Goal: Participate in discussion: Engage in conversation with other users on a specific topic

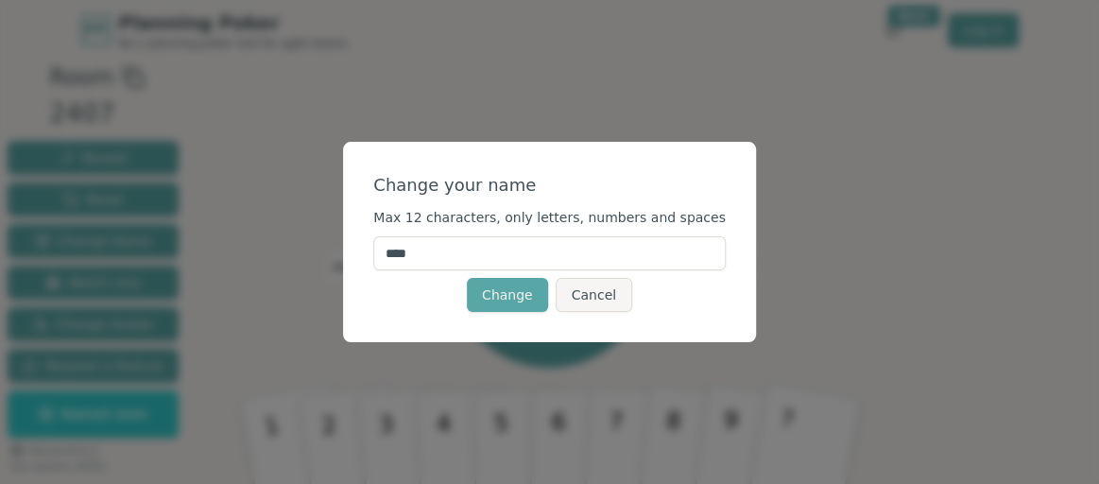
click at [215, 253] on div "Change your name Max 12 characters, only letters, numbers and spaces **** Chang…" at bounding box center [549, 242] width 1099 height 484
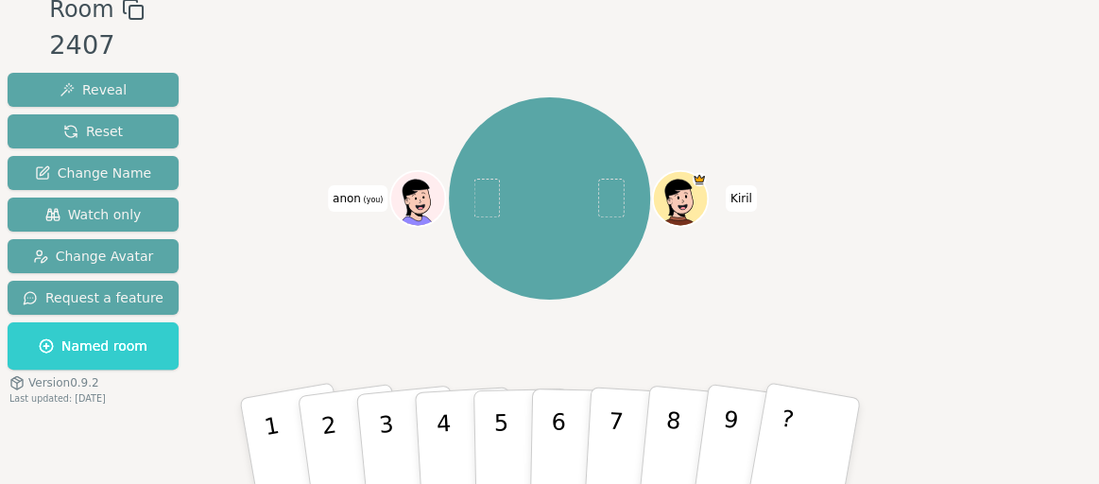
scroll to position [96, 0]
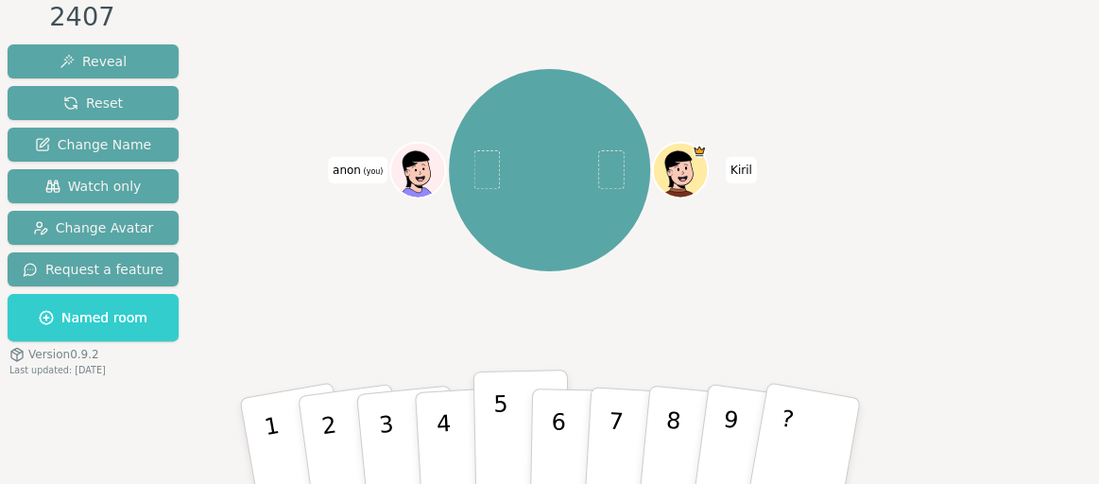
click at [486, 417] on button "5" at bounding box center [521, 442] width 97 height 144
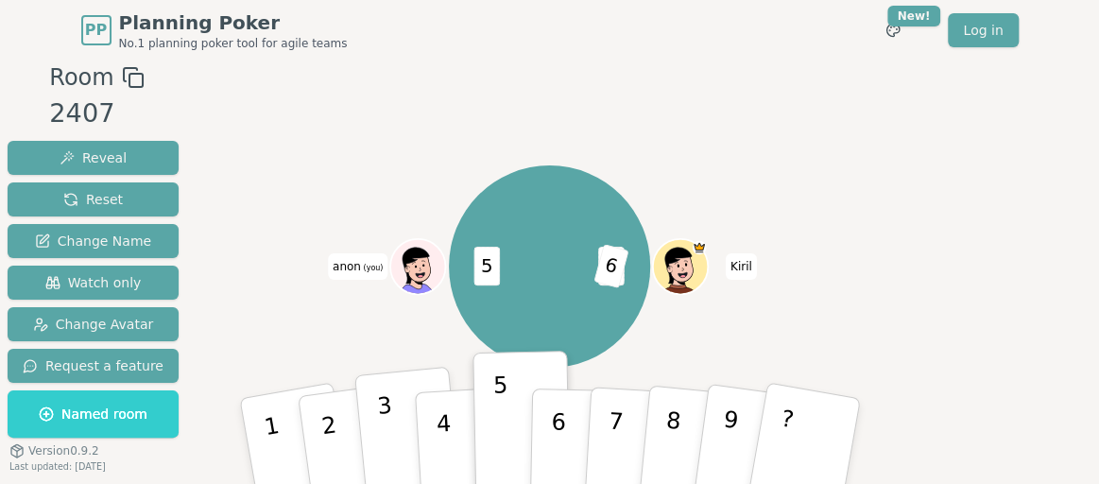
click at [378, 422] on p "3" at bounding box center [387, 443] width 25 height 103
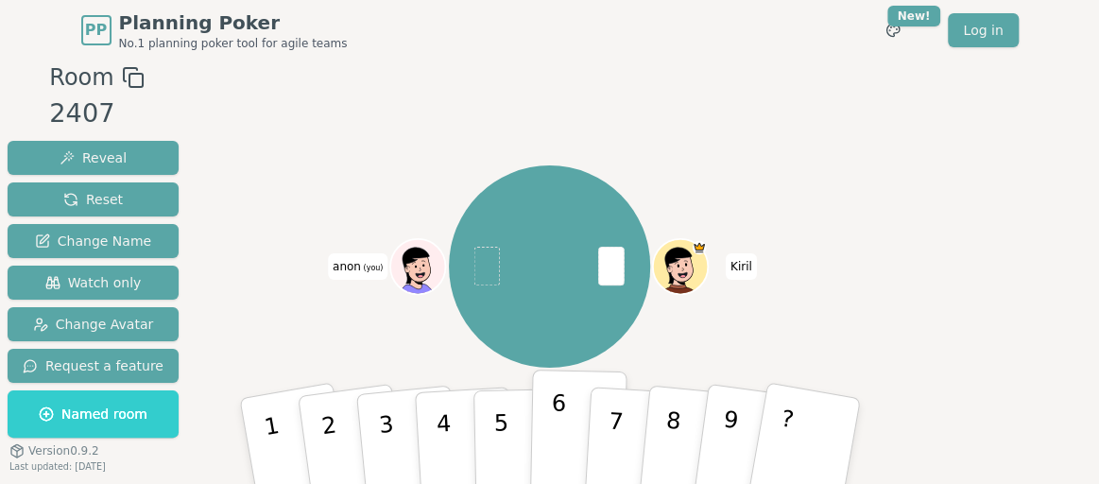
click at [568, 421] on button "6" at bounding box center [577, 442] width 97 height 144
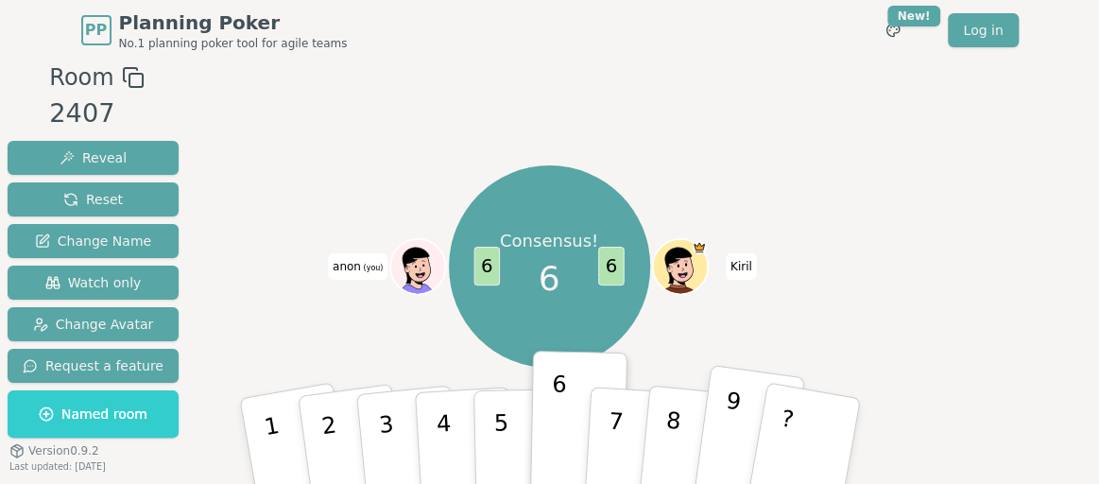
click at [747, 437] on button "9" at bounding box center [748, 441] width 112 height 153
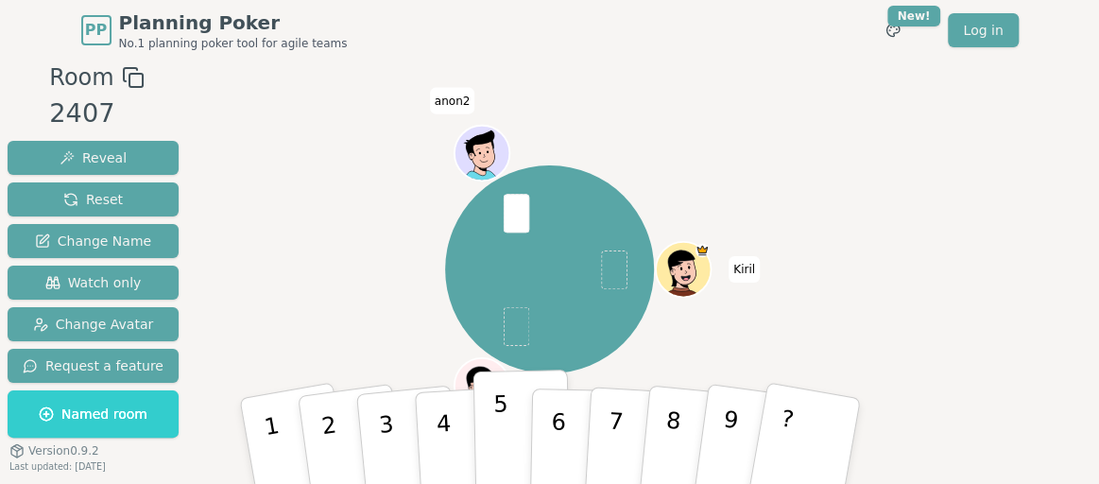
click at [522, 449] on button "5" at bounding box center [521, 442] width 97 height 144
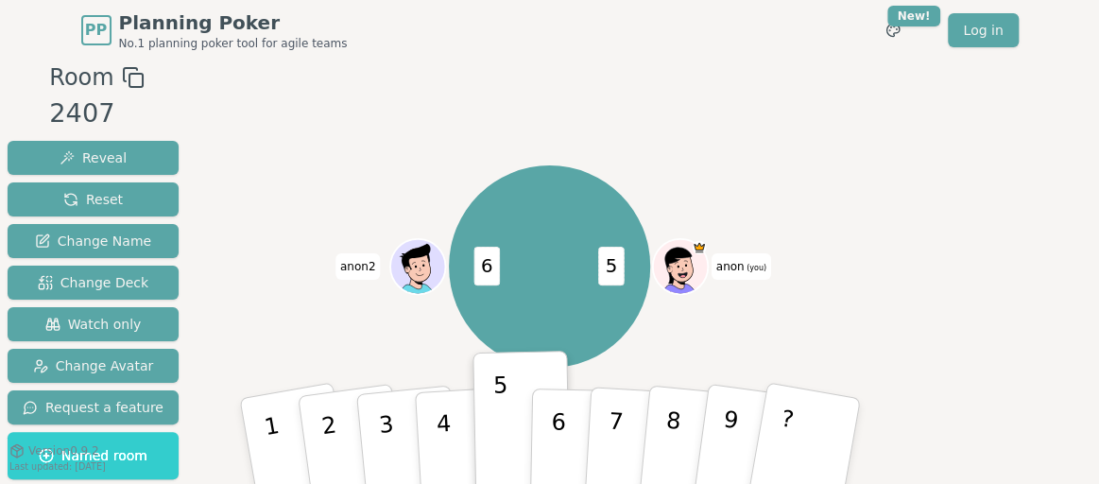
click at [343, 174] on div "5 6 anon (you) anon2" at bounding box center [549, 267] width 605 height 344
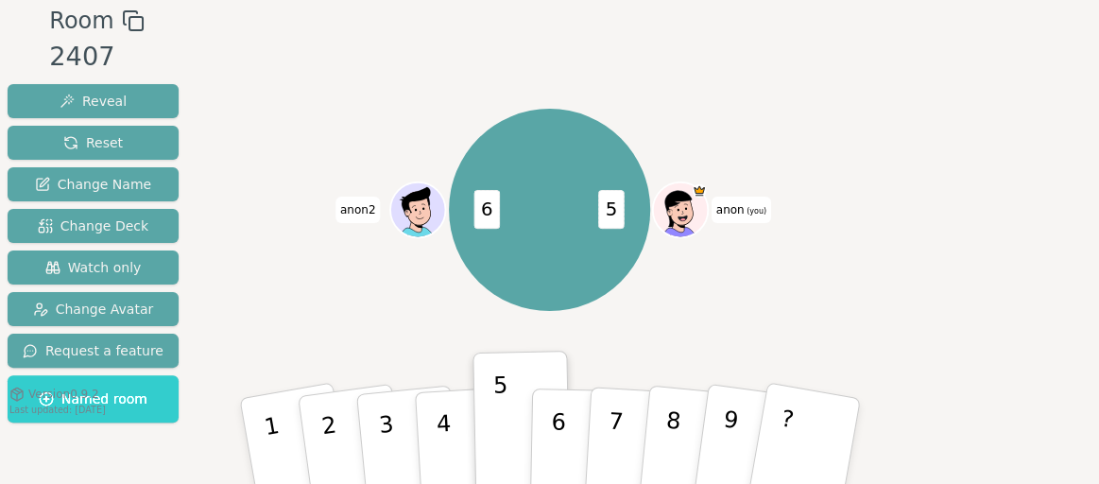
scroll to position [96, 0]
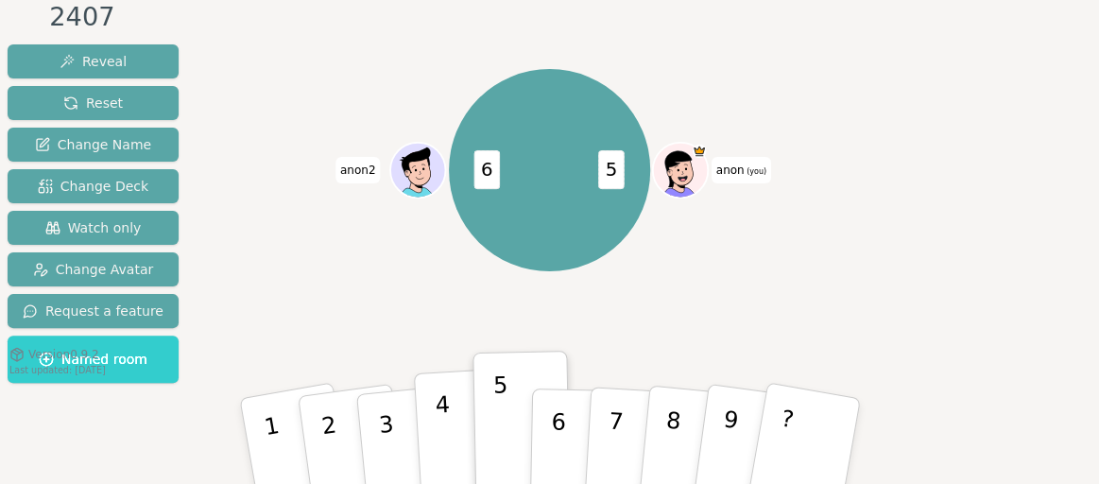
click at [440, 442] on p "4" at bounding box center [444, 442] width 21 height 103
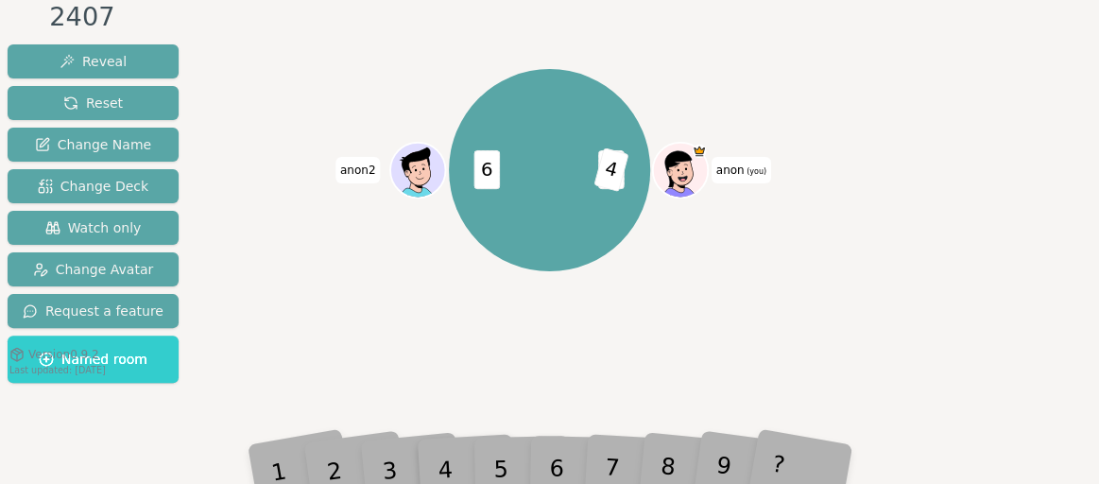
click at [654, 434] on div "7" at bounding box center [635, 440] width 60 height 69
click at [122, 231] on span "Watch only" at bounding box center [93, 227] width 96 height 19
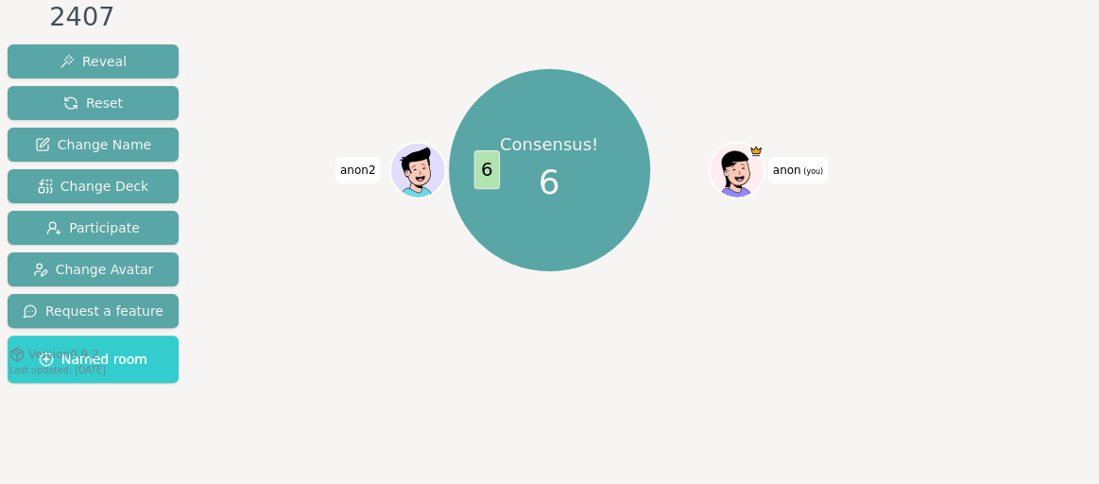
click at [288, 184] on div "Consensus! 6 6 anon (you) anon2" at bounding box center [549, 170] width 605 height 344
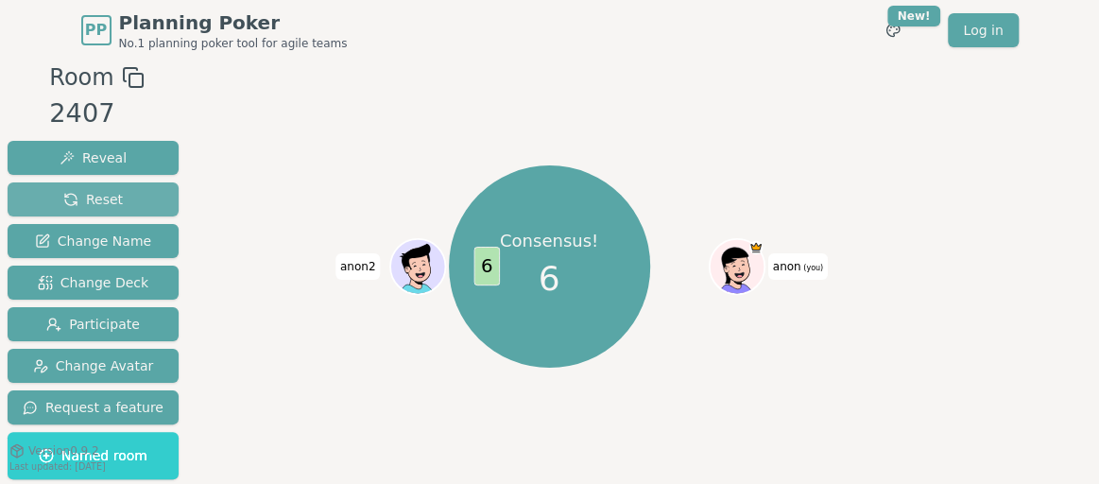
click at [76, 196] on span "Reset" at bounding box center [93, 199] width 60 height 19
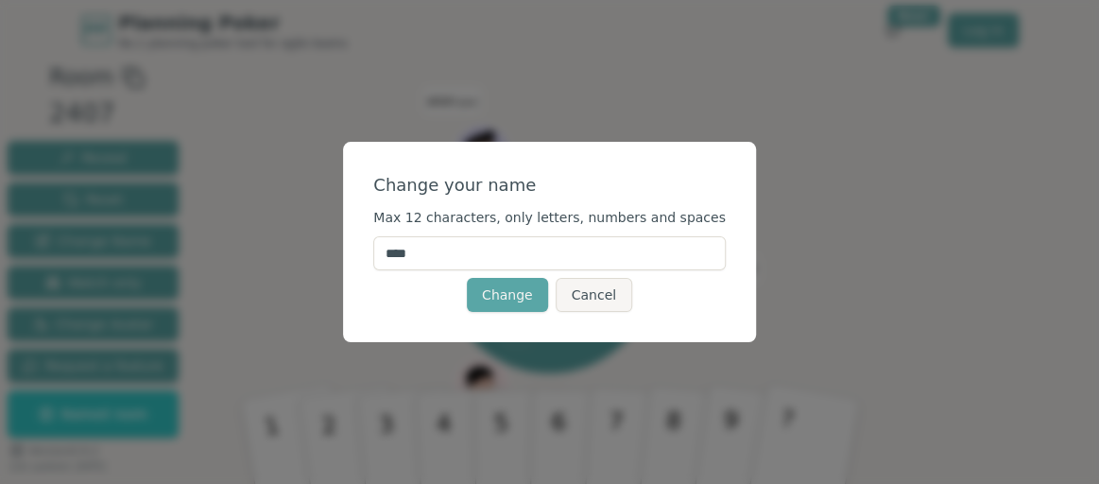
click at [446, 246] on input "****" at bounding box center [549, 253] width 353 height 34
type input "*****"
click at [513, 292] on button "Change" at bounding box center [507, 295] width 81 height 34
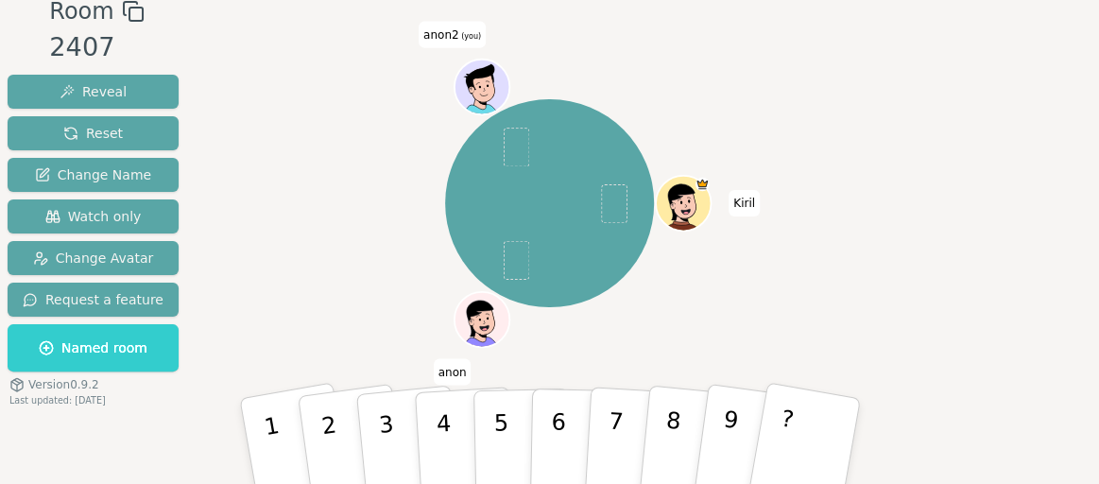
scroll to position [96, 0]
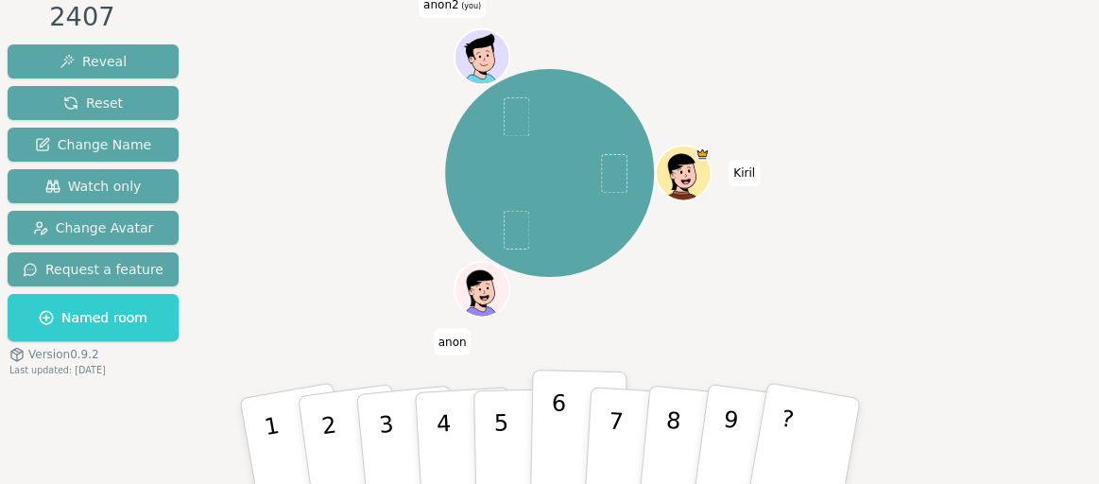
click at [567, 428] on button "6" at bounding box center [577, 442] width 97 height 144
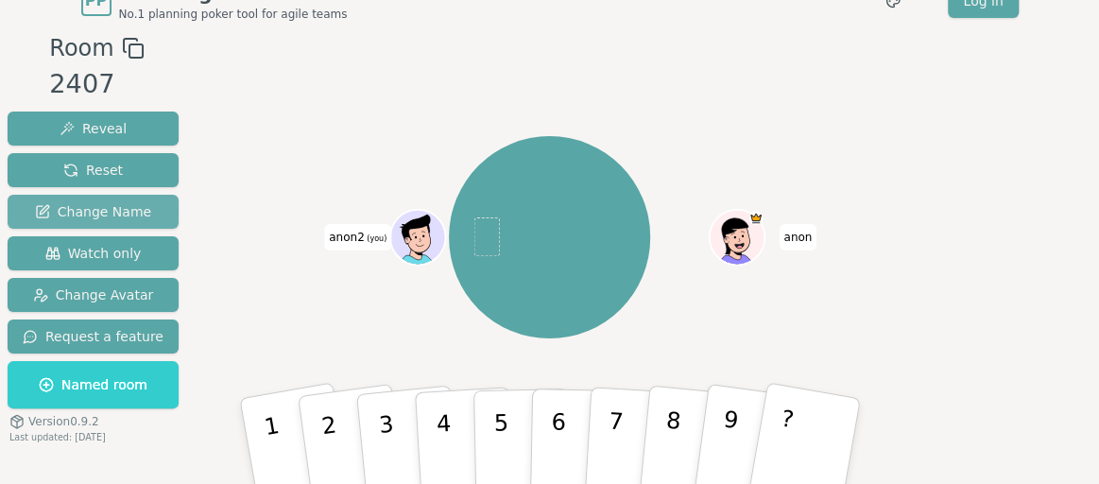
scroll to position [0, 0]
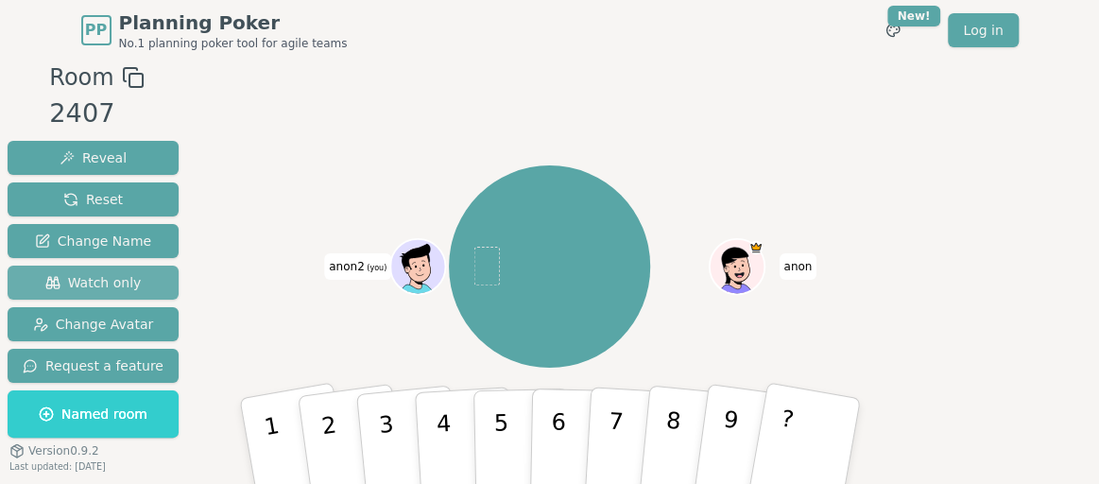
click at [98, 275] on span "Watch only" at bounding box center [93, 282] width 96 height 19
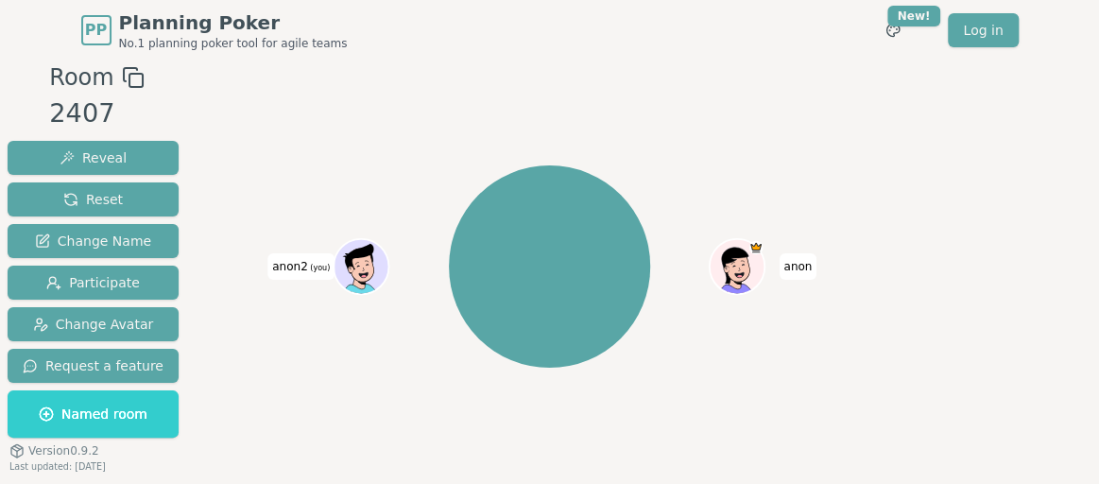
click at [746, 188] on div "anon anon2 (you)" at bounding box center [549, 267] width 605 height 344
click at [106, 278] on span "Participate" at bounding box center [93, 282] width 94 height 19
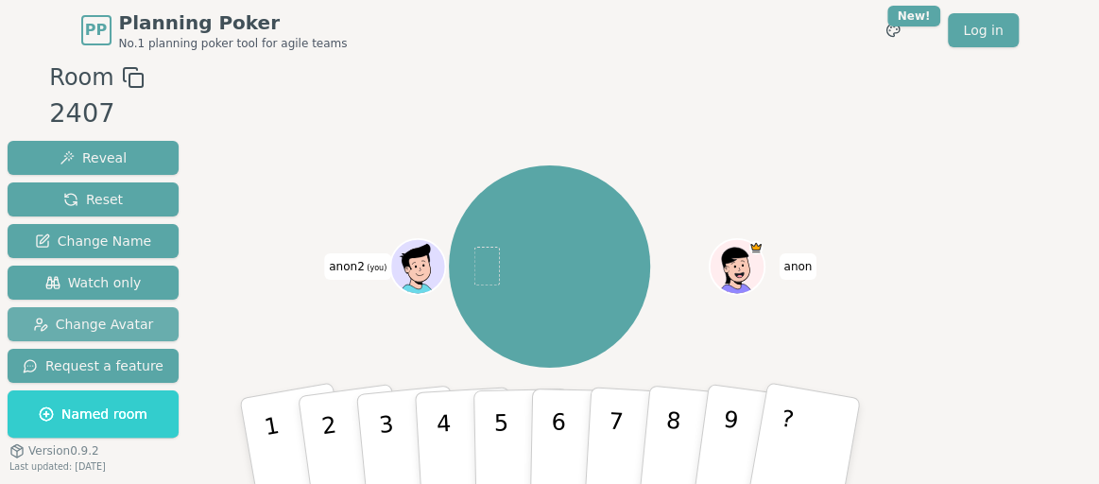
click at [89, 328] on span "Change Avatar" at bounding box center [93, 324] width 121 height 19
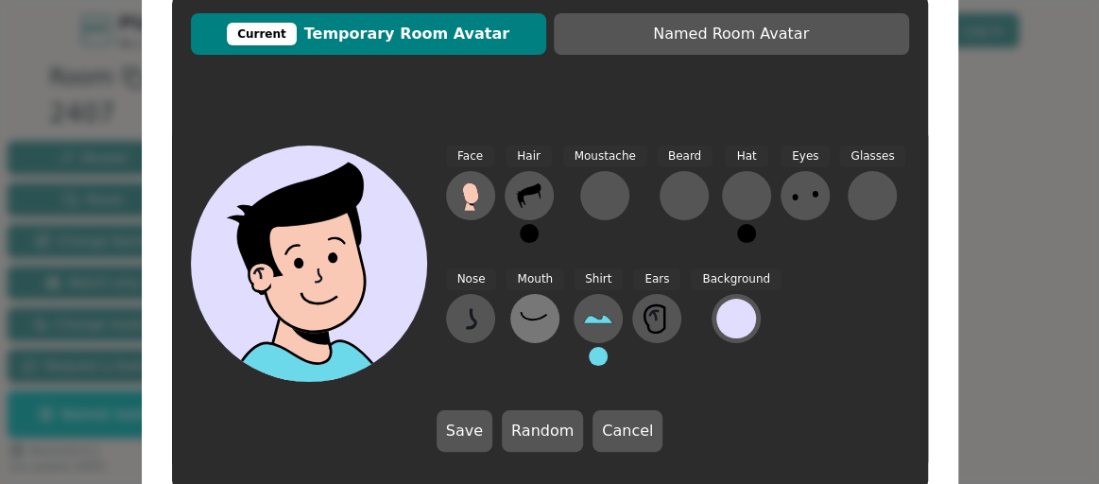
click at [544, 319] on icon at bounding box center [535, 318] width 30 height 30
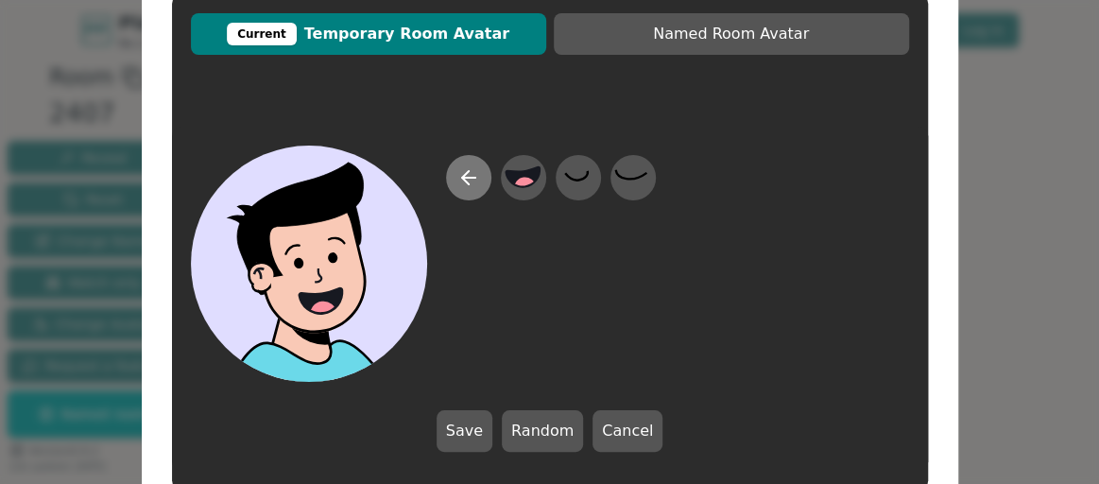
click at [464, 184] on icon at bounding box center [468, 177] width 23 height 23
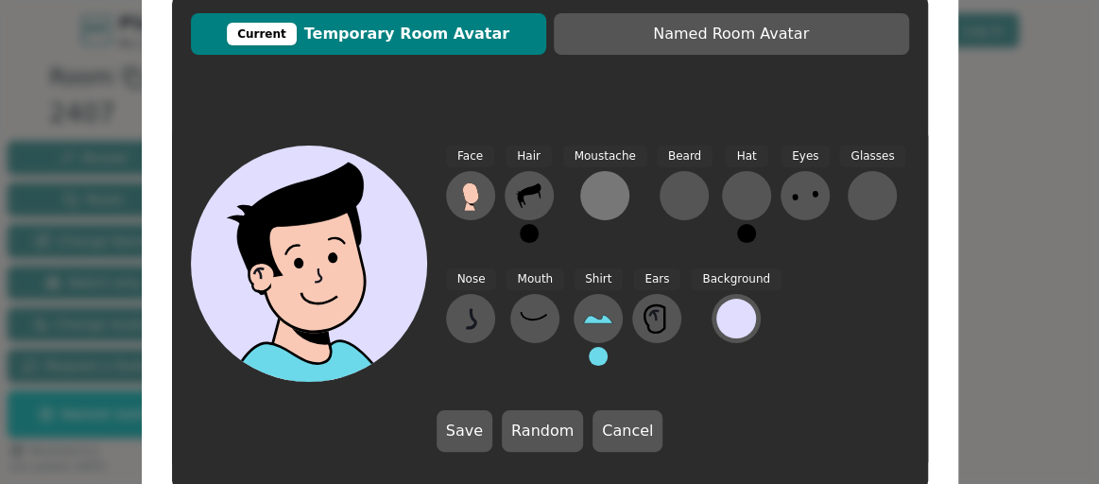
click at [616, 195] on button at bounding box center [604, 195] width 49 height 49
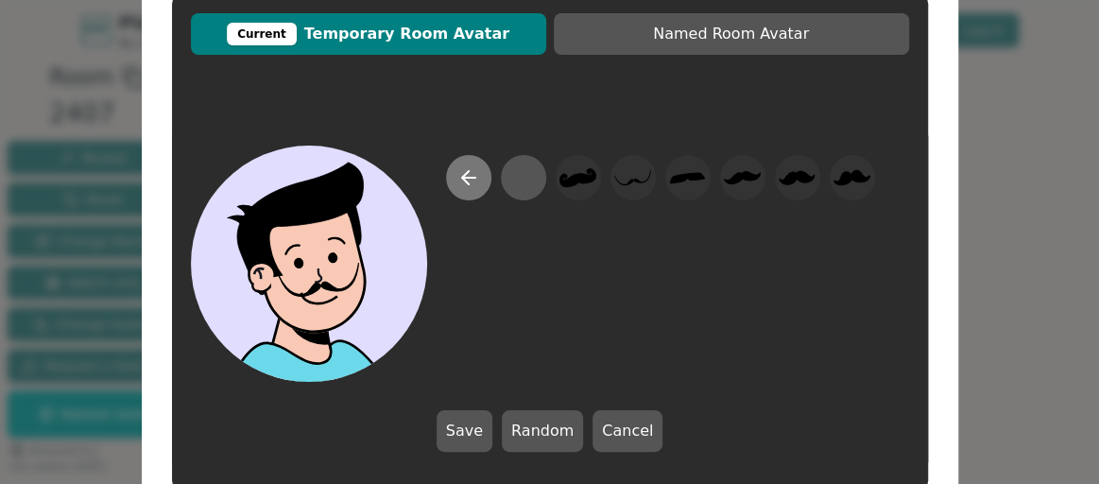
click at [458, 165] on button at bounding box center [468, 177] width 45 height 45
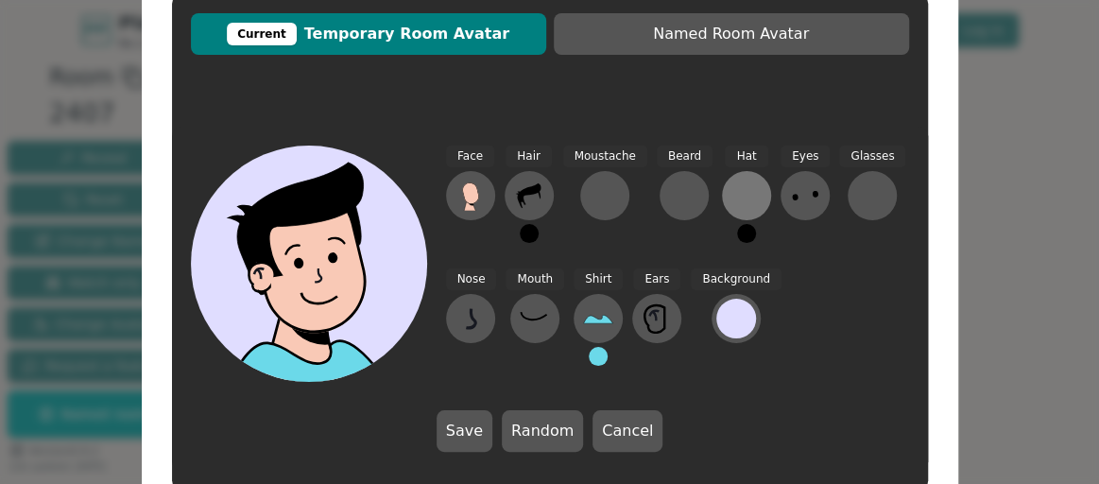
click at [722, 184] on button at bounding box center [746, 195] width 49 height 49
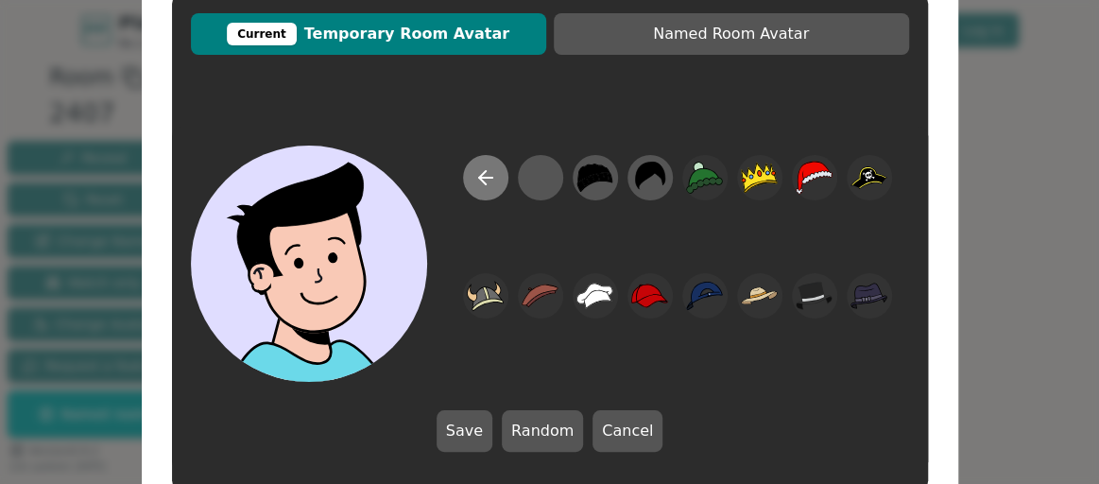
click at [499, 179] on button at bounding box center [485, 177] width 45 height 45
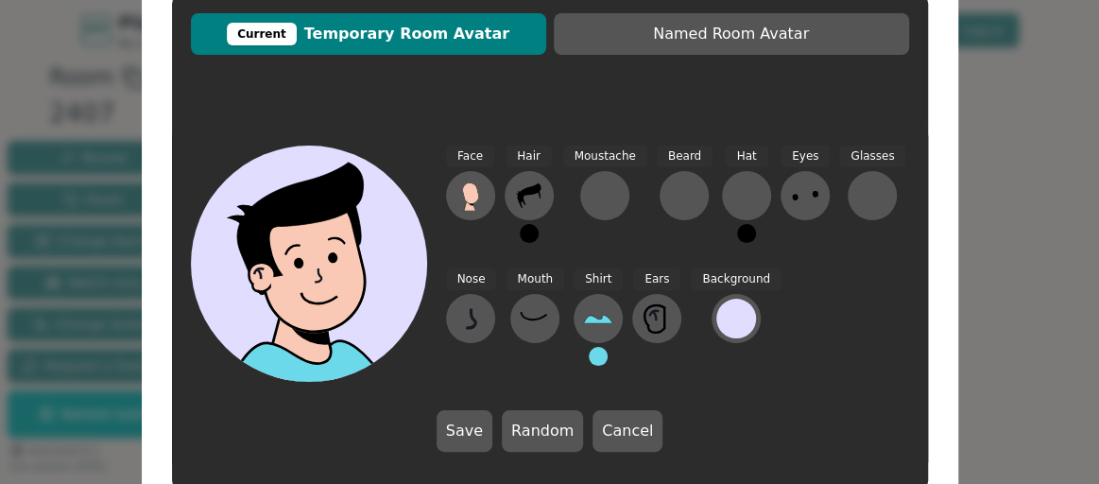
drag, startPoint x: 374, startPoint y: 29, endPoint x: 721, endPoint y: 49, distance: 347.4
click at [376, 29] on span "Current Temporary Room Avatar" at bounding box center [368, 34] width 336 height 23
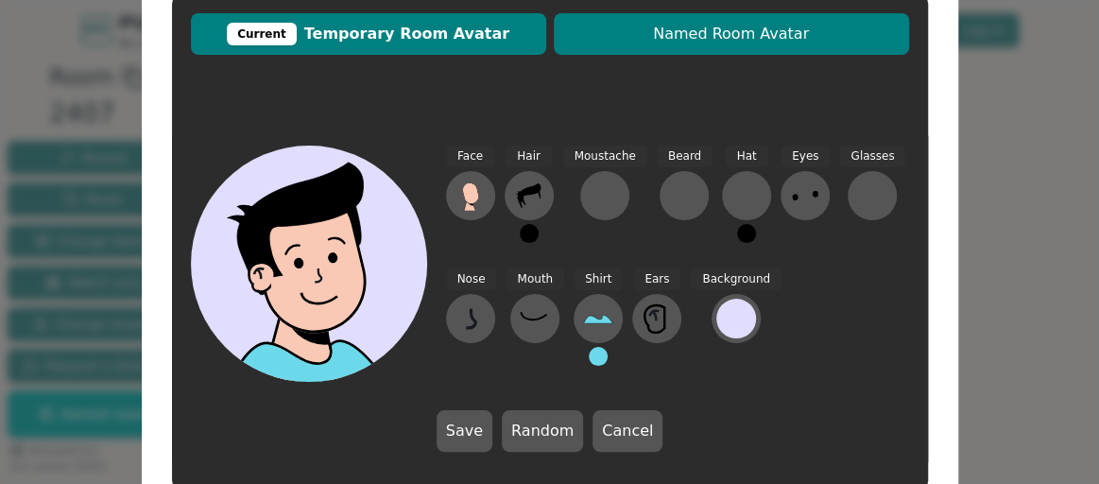
click at [769, 43] on span "Named Room Avatar" at bounding box center [731, 34] width 336 height 23
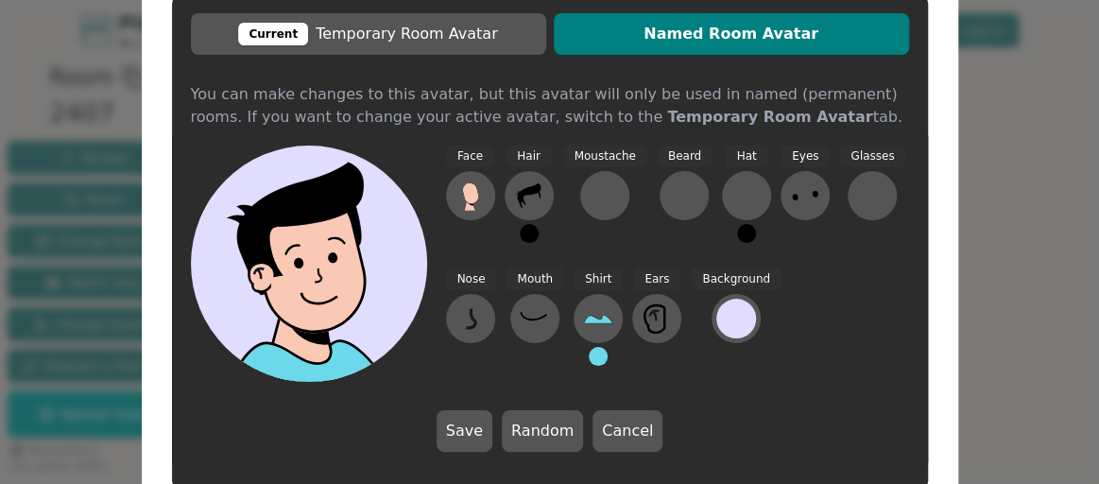
click at [454, 87] on div "You can make changes to this avatar, but this avatar will only be used in named…" at bounding box center [550, 90] width 718 height 15
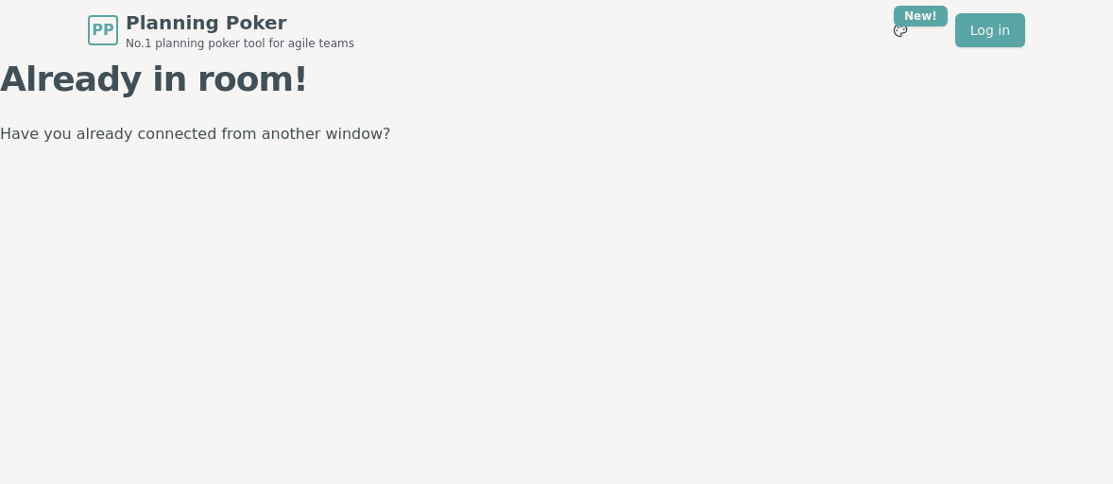
click at [378, 131] on p "Have you already connected from another window?" at bounding box center [556, 134] width 1113 height 26
drag, startPoint x: 456, startPoint y: 184, endPoint x: 294, endPoint y: 112, distance: 177.3
click at [440, 175] on div "PP Planning Poker No.1 planning poker tool for agile teams Toggle theme New! Lo…" at bounding box center [556, 242] width 1113 height 484
click at [245, 110] on div "Already in room! Have you already connected from another window?" at bounding box center [556, 103] width 1113 height 87
